Goal: Task Accomplishment & Management: Use online tool/utility

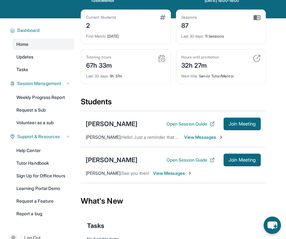
scroll to position [35, 0]
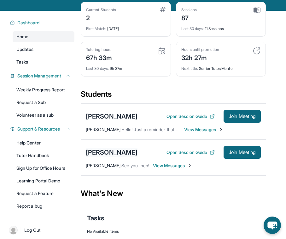
click at [128, 155] on div "[PERSON_NAME]" at bounding box center [112, 152] width 52 height 9
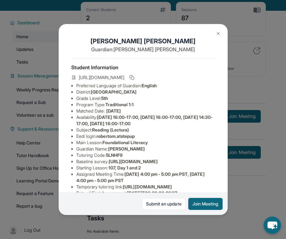
scroll to position [106, 0]
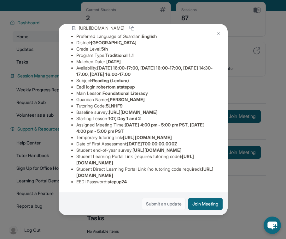
click at [158, 204] on link "Submit an update" at bounding box center [164, 204] width 44 height 12
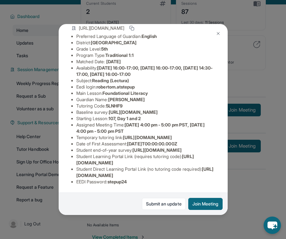
scroll to position [0, 0]
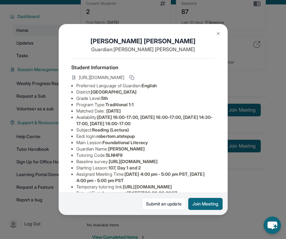
click at [217, 32] on img at bounding box center [218, 33] width 5 height 5
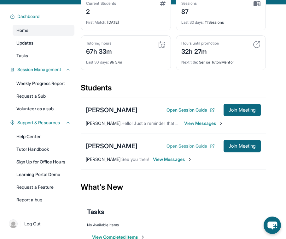
click at [186, 147] on button "Open Session Guide" at bounding box center [191, 146] width 48 height 6
click at [132, 145] on div "[PERSON_NAME]" at bounding box center [112, 145] width 52 height 9
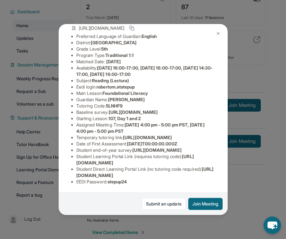
scroll to position [48, 0]
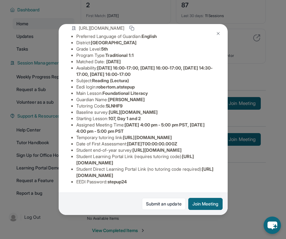
click at [217, 35] on img at bounding box center [218, 33] width 5 height 5
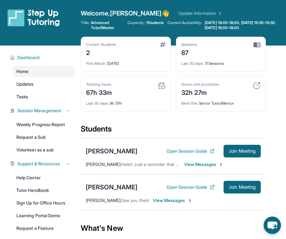
scroll to position [57, 0]
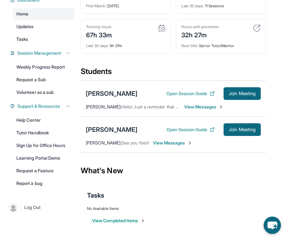
click at [175, 144] on span "View Messages" at bounding box center [172, 142] width 39 height 6
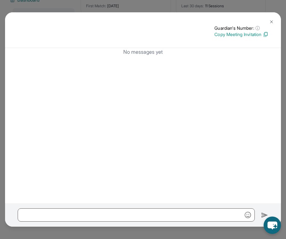
click at [271, 26] on button at bounding box center [271, 21] width 13 height 13
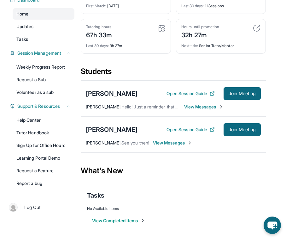
scroll to position [0, 0]
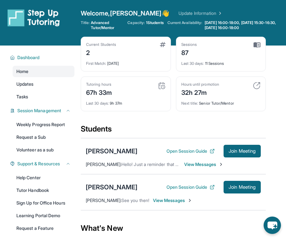
scroll to position [34, 0]
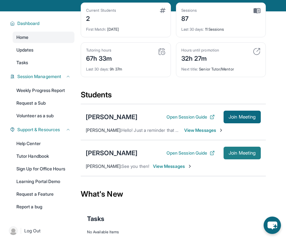
click at [239, 157] on button "Join Meeting" at bounding box center [242, 152] width 37 height 13
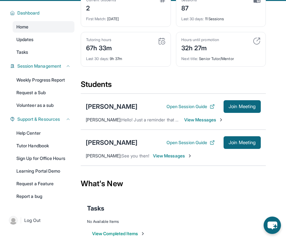
scroll to position [57, 0]
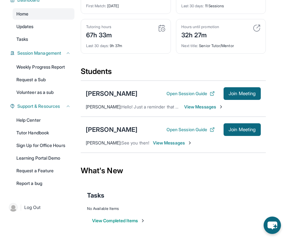
click at [166, 142] on span "View Messages" at bounding box center [172, 142] width 39 height 6
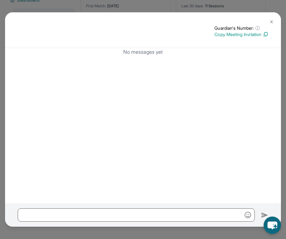
click at [274, 23] on img at bounding box center [271, 21] width 5 height 5
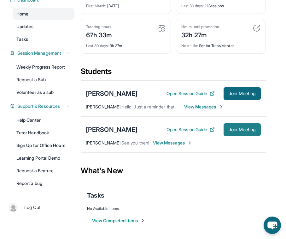
click at [235, 128] on span "Join Meeting" at bounding box center [242, 130] width 27 height 4
